Goal: Information Seeking & Learning: Learn about a topic

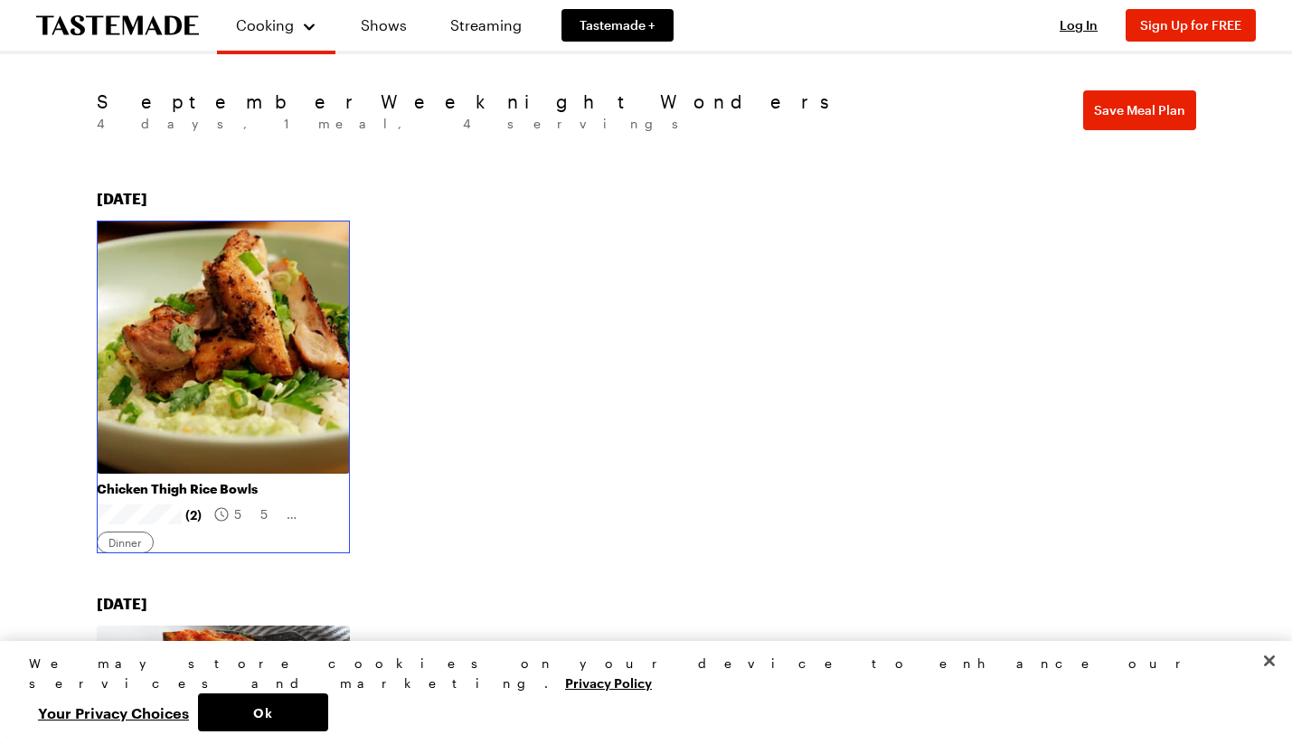
click at [184, 481] on link "Chicken Thigh Rice Bowls" at bounding box center [223, 489] width 253 height 16
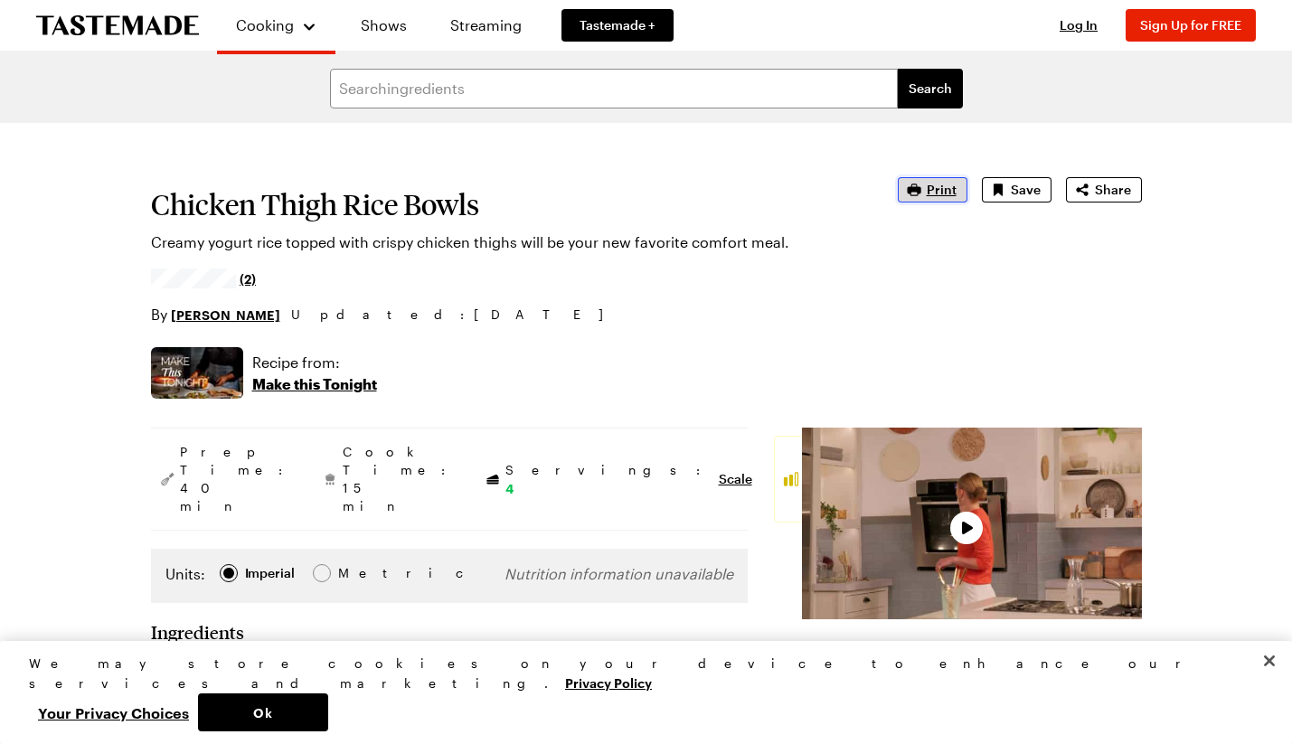
click at [941, 193] on span "Print" at bounding box center [942, 190] width 30 height 18
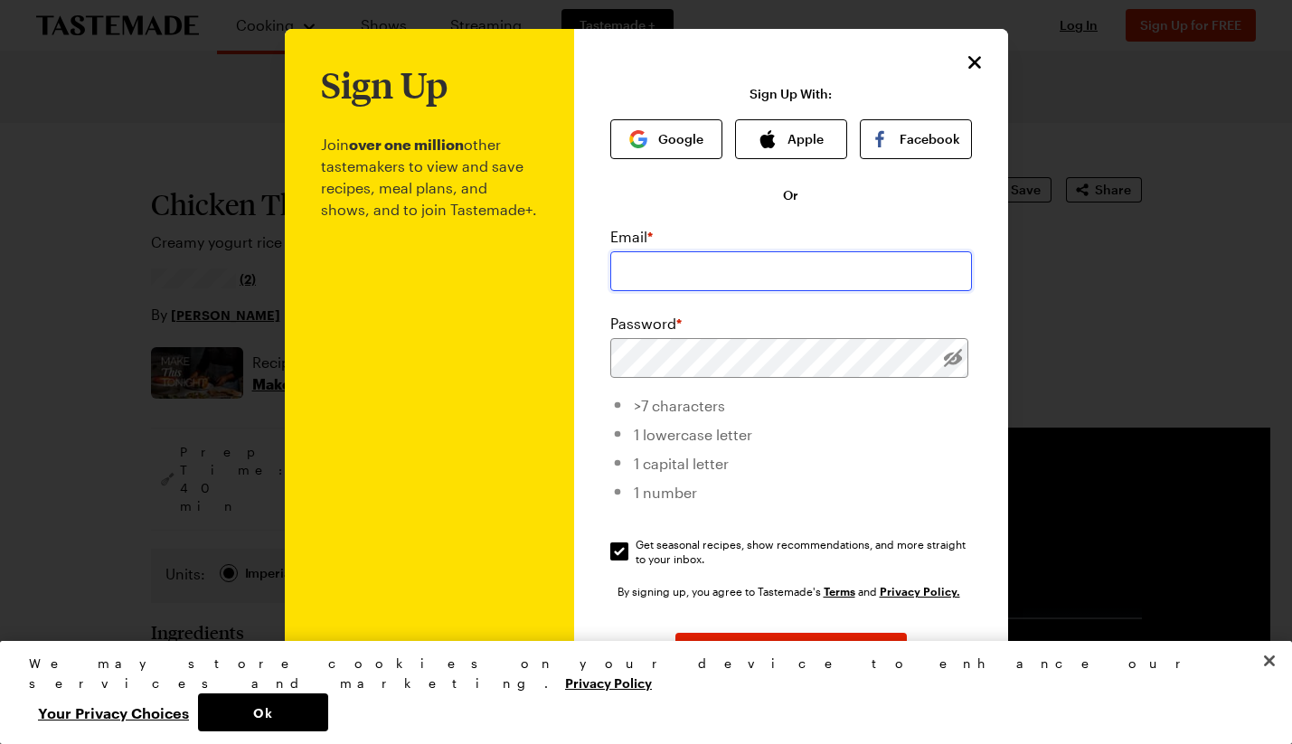
click at [688, 273] on input "email" at bounding box center [791, 271] width 362 height 40
type input "[EMAIL_ADDRESS][DOMAIN_NAME]"
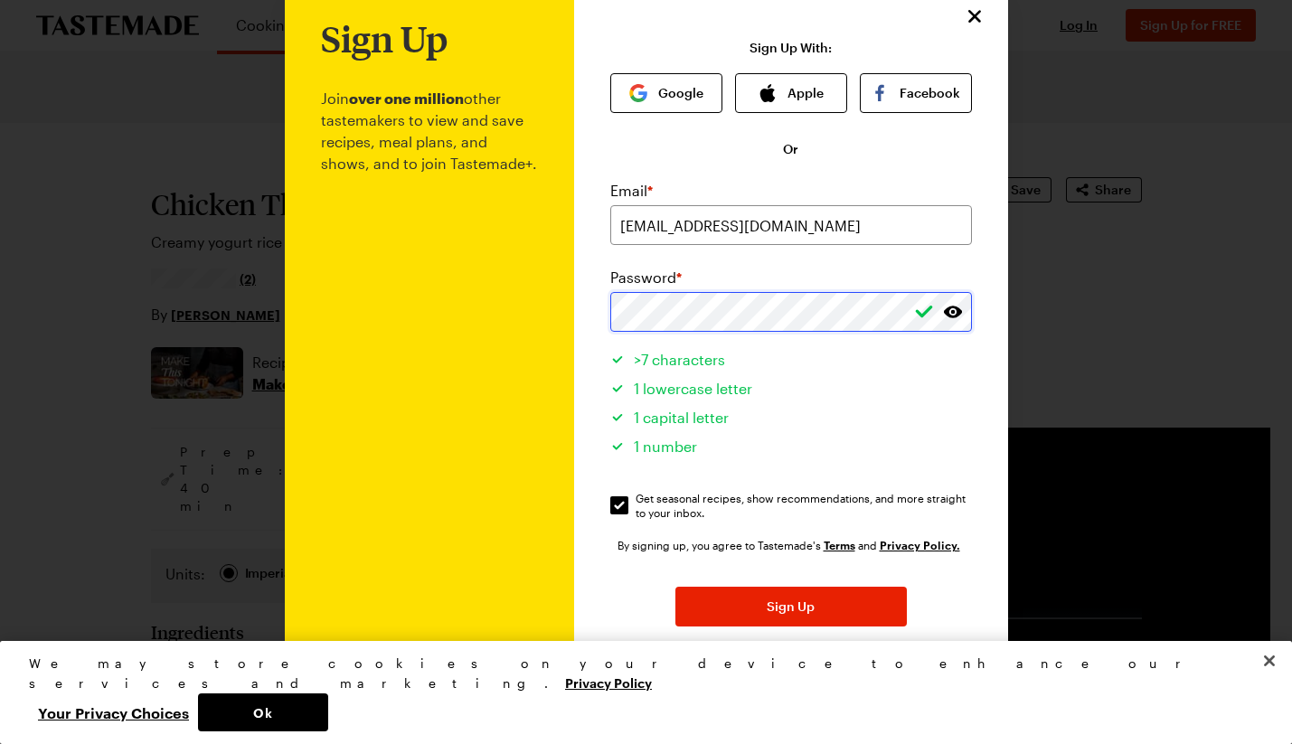
scroll to position [99, 0]
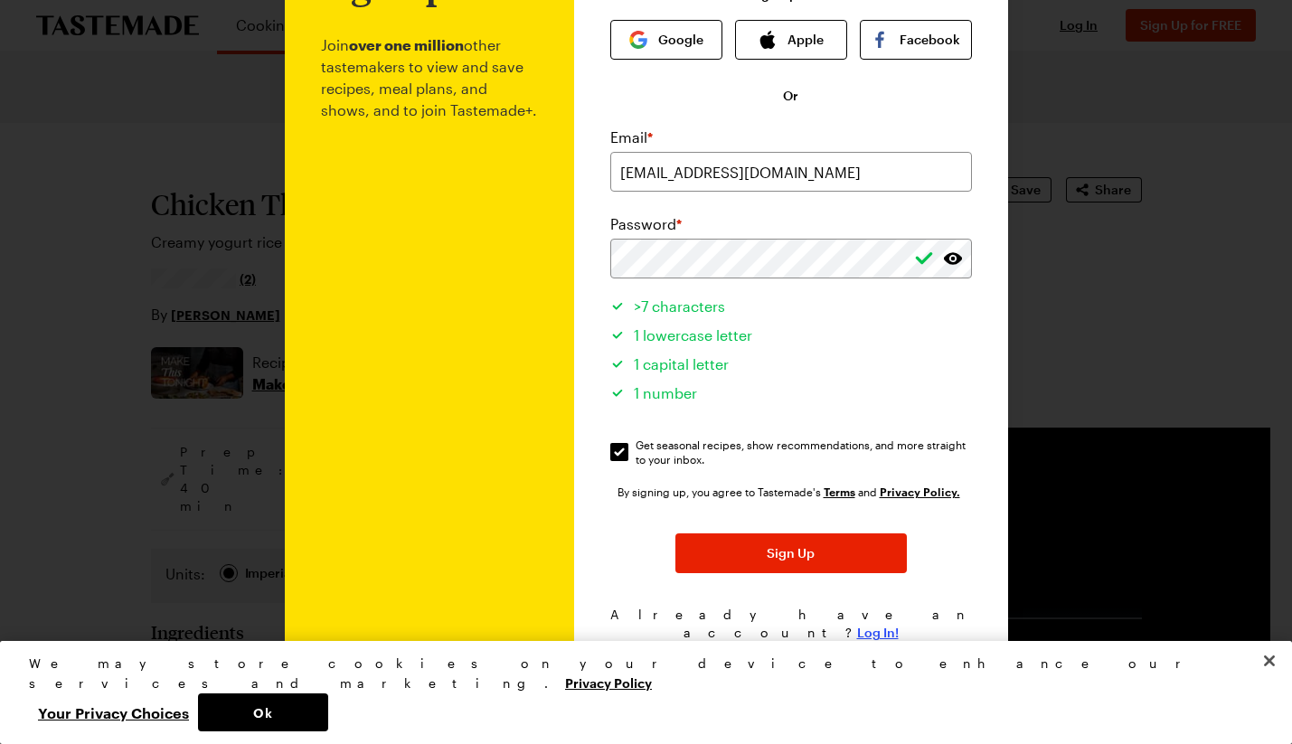
click at [869, 624] on span "Log In!" at bounding box center [878, 633] width 42 height 18
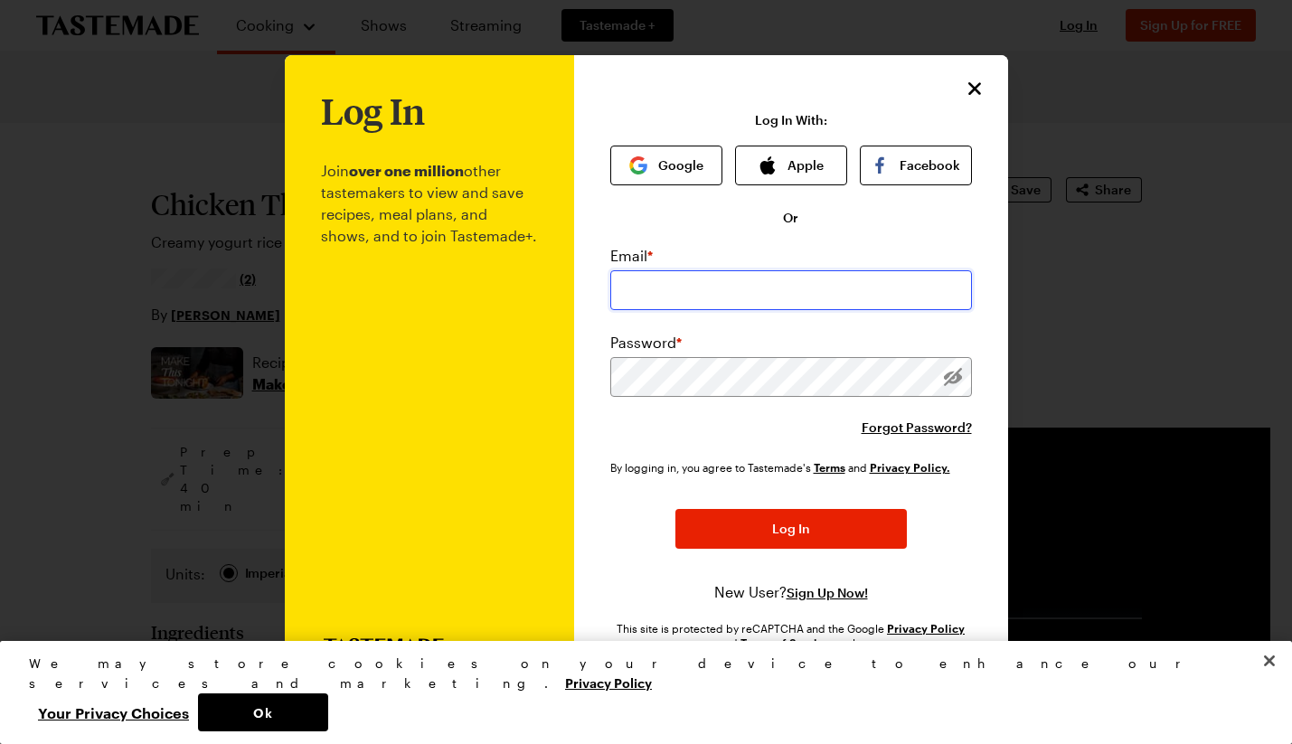
click at [684, 289] on input "email" at bounding box center [791, 290] width 362 height 40
type input "[EMAIL_ADDRESS][DOMAIN_NAME]"
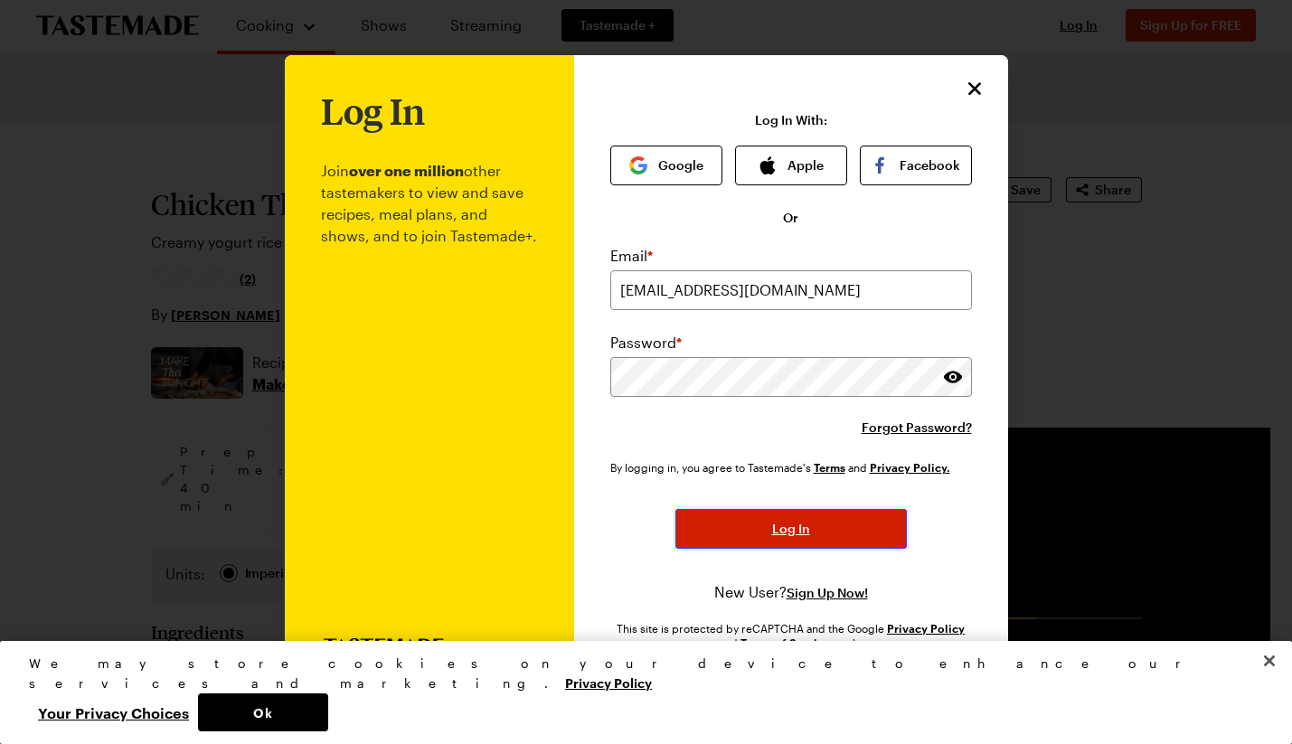
click at [806, 533] on span "Log In" at bounding box center [791, 529] width 38 height 18
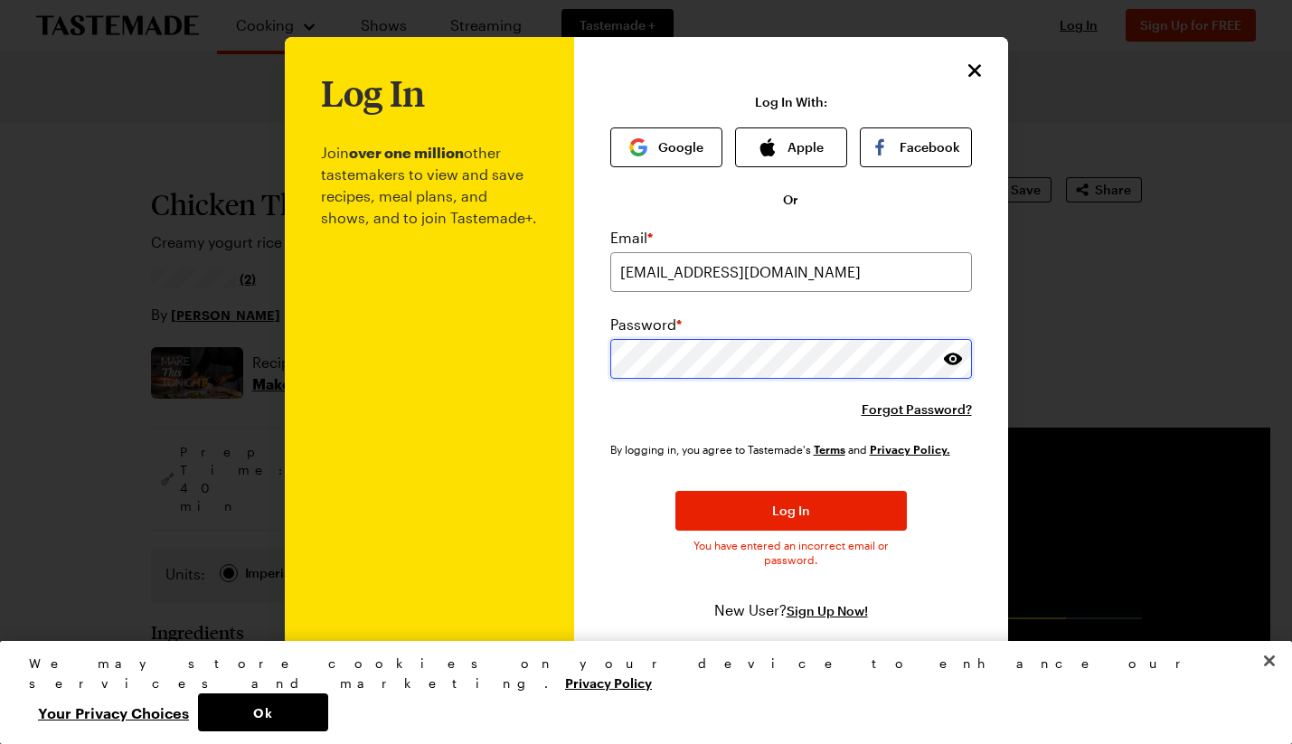
click at [561, 365] on div "Log In Join over one million other tastemakers to view and save recipes, meal p…" at bounding box center [646, 372] width 723 height 671
click at [807, 514] on span "Log In" at bounding box center [791, 511] width 38 height 18
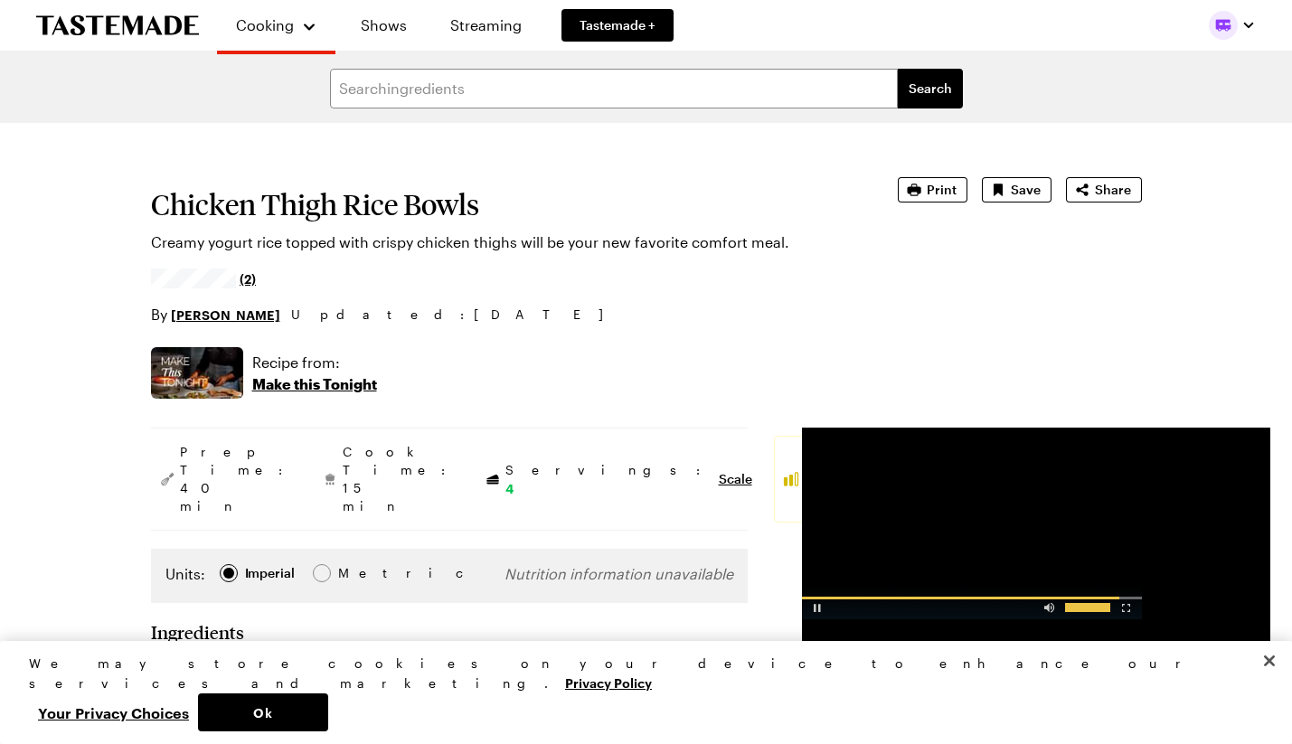
type textarea "x"
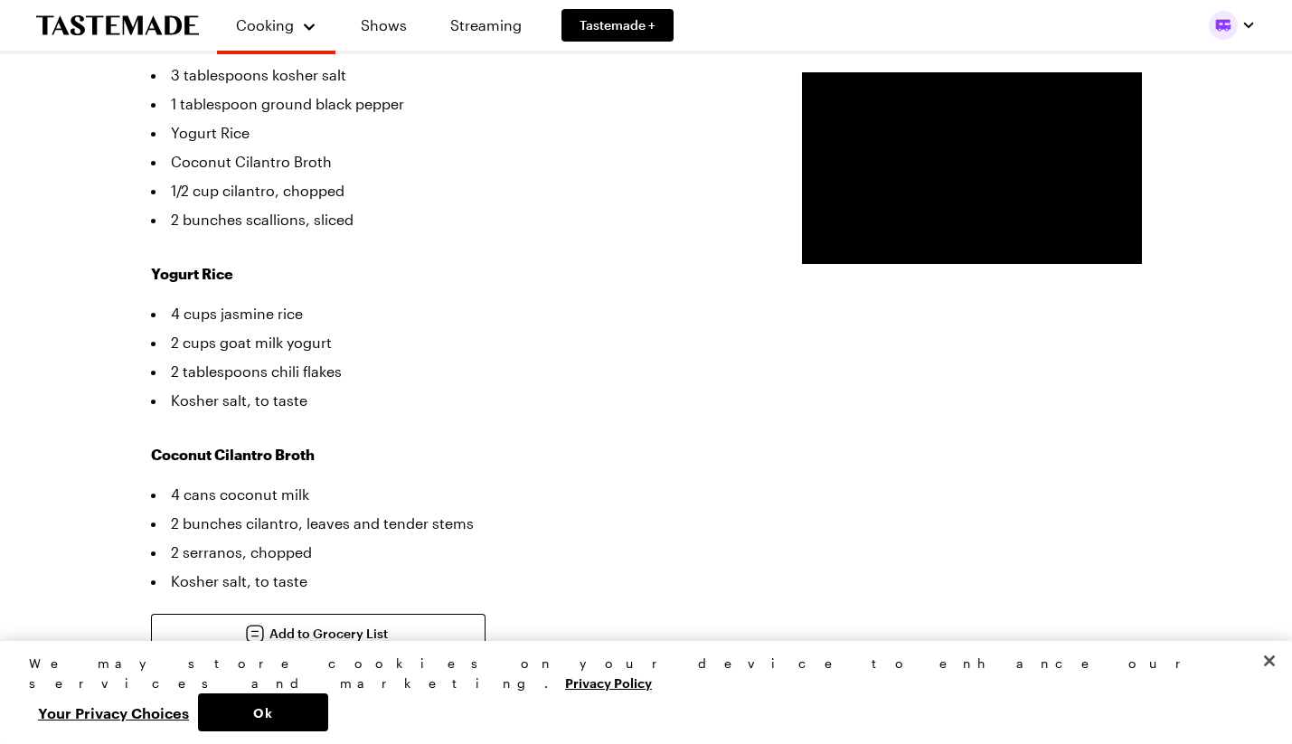
scroll to position [784, 0]
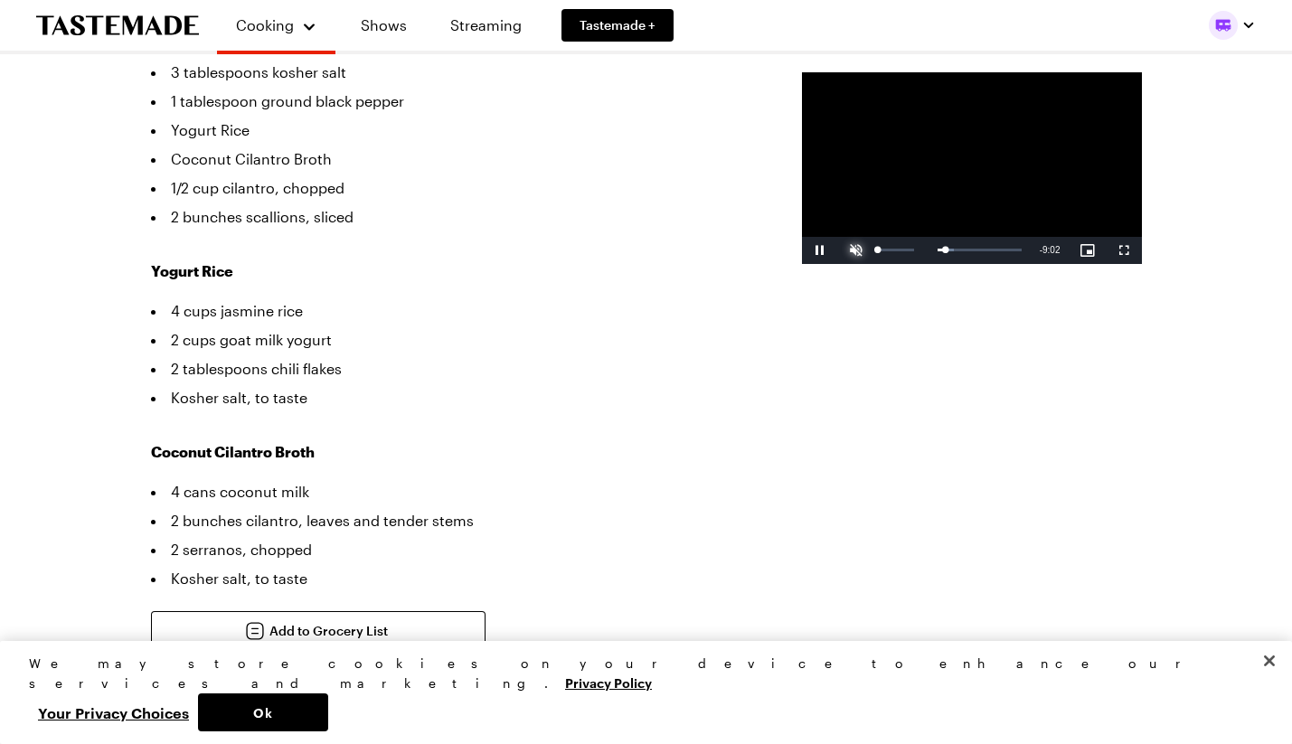
click at [838, 250] on span "Video Player" at bounding box center [856, 250] width 36 height 0
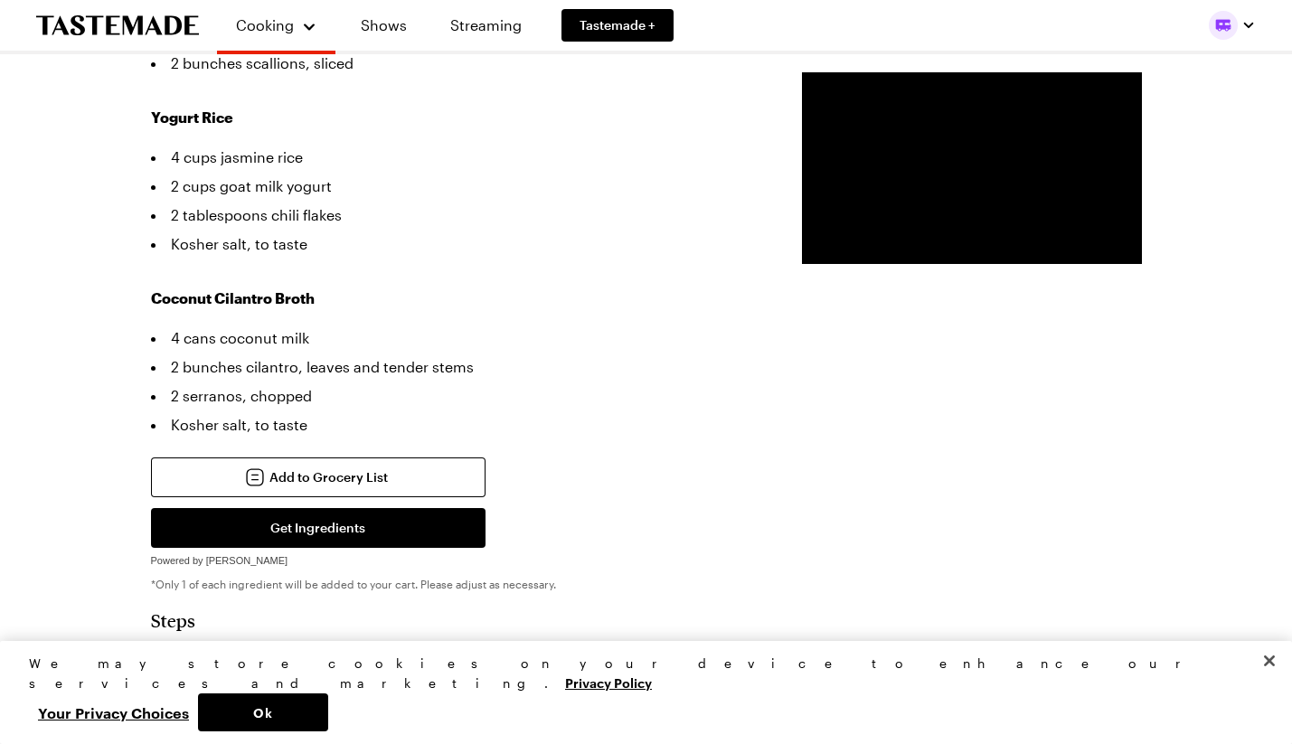
scroll to position [963, 0]
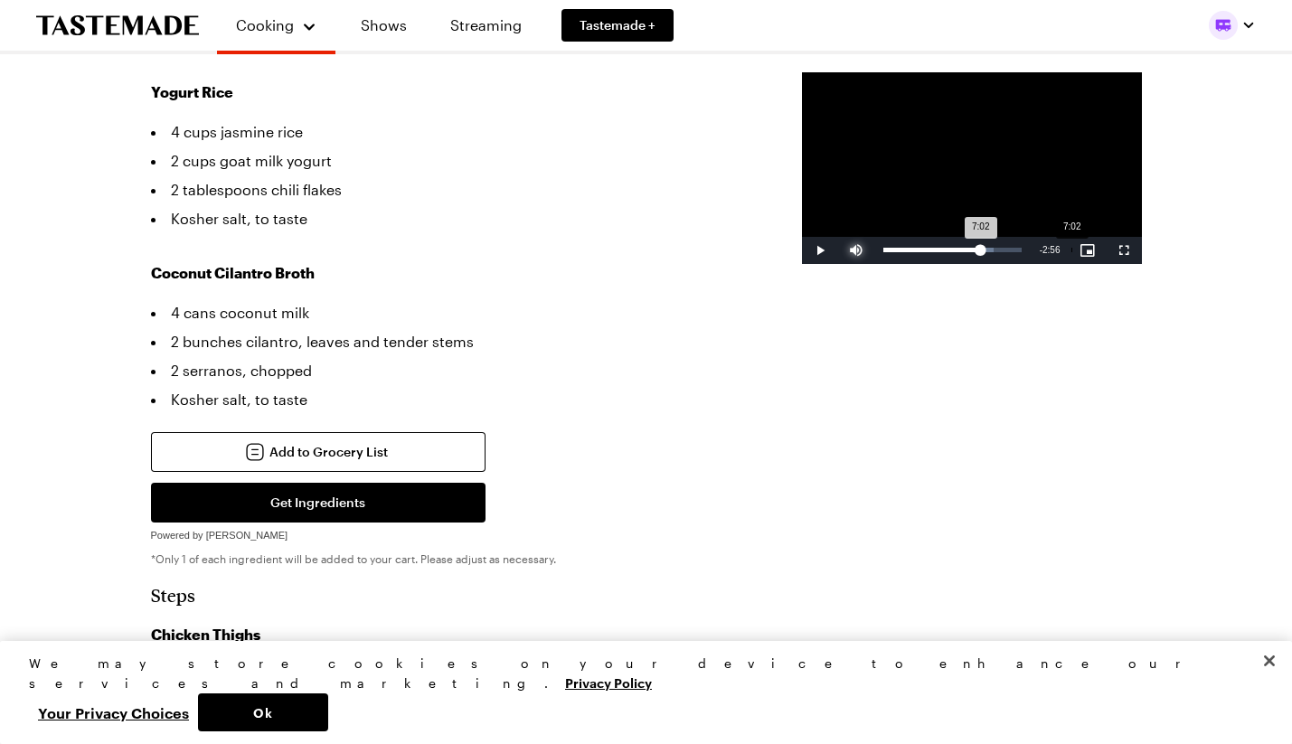
drag, startPoint x: 923, startPoint y: 320, endPoint x: 945, endPoint y: 322, distance: 21.8
click at [945, 252] on div "7:02" at bounding box center [932, 250] width 98 height 5
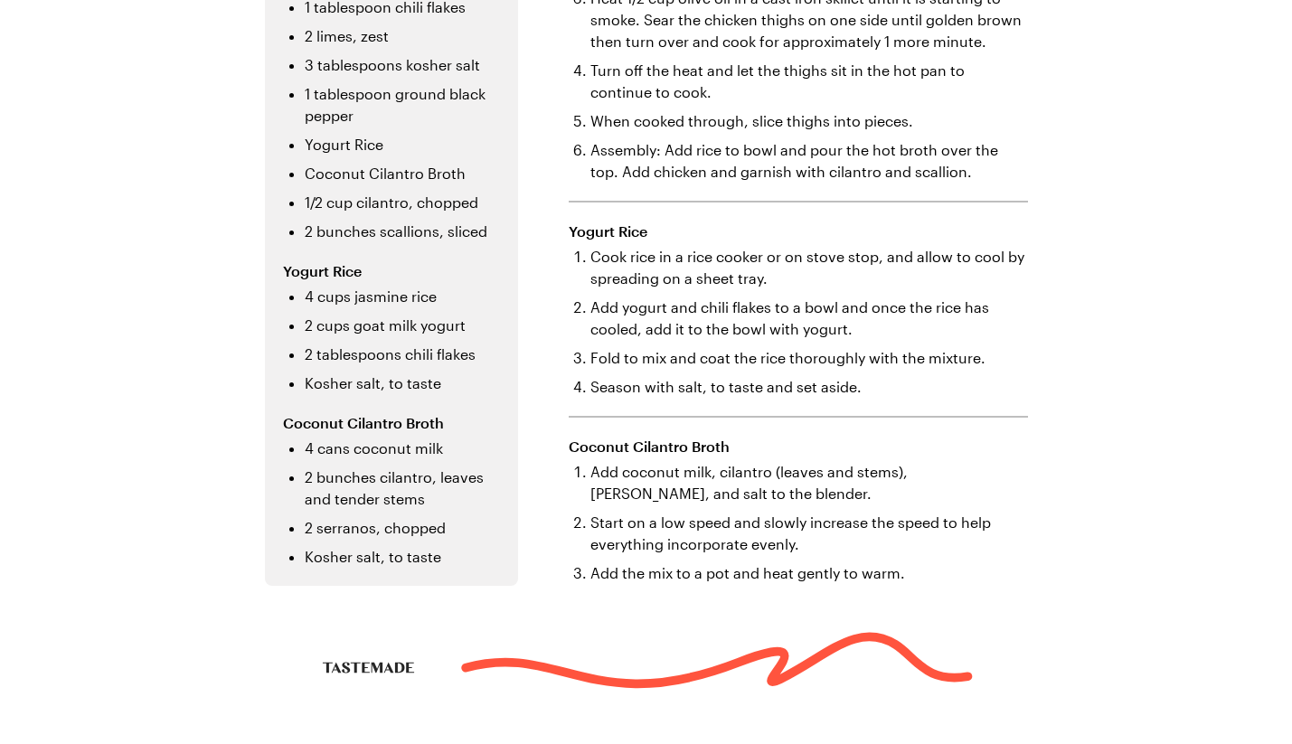
scroll to position [585, 0]
